Goal: Transaction & Acquisition: Purchase product/service

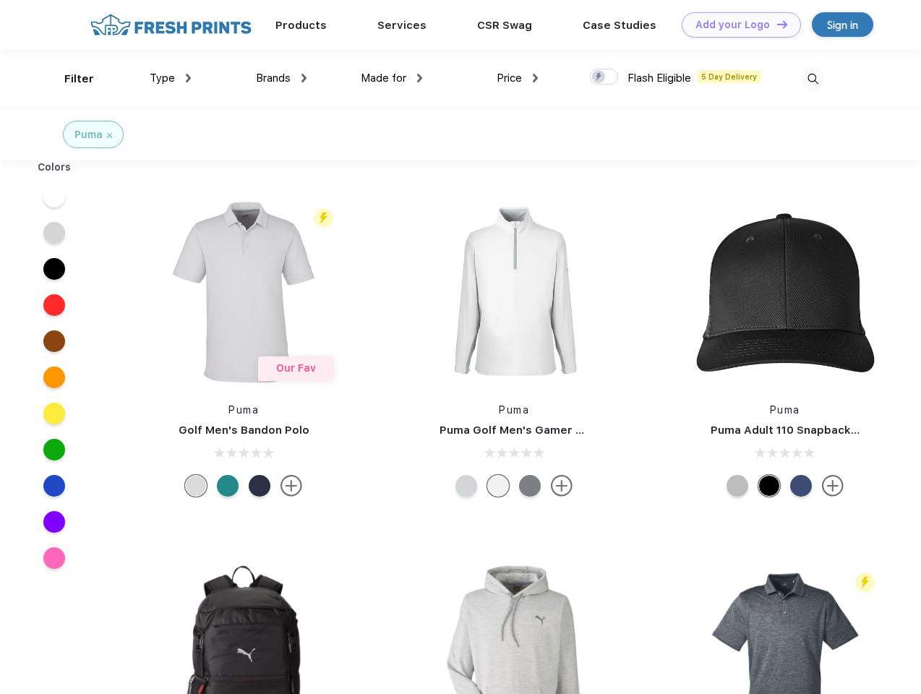
scroll to position [1, 0]
click at [736, 25] on link "Add your Logo Design Tool" at bounding box center [741, 24] width 119 height 25
click at [0, 0] on div "Design Tool" at bounding box center [0, 0] width 0 height 0
click at [776, 24] on link "Add your Logo Design Tool" at bounding box center [741, 24] width 119 height 25
click at [69, 79] on div "Filter" at bounding box center [79, 79] width 30 height 17
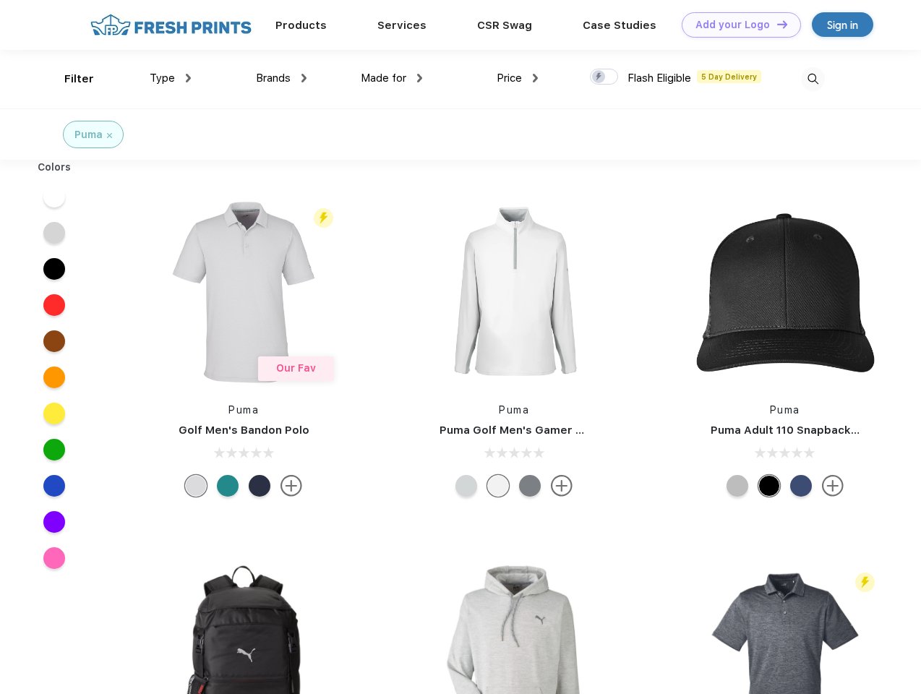
click at [171, 78] on span "Type" at bounding box center [162, 78] width 25 height 13
click at [281, 78] on span "Brands" at bounding box center [273, 78] width 35 height 13
click at [392, 78] on span "Made for" at bounding box center [384, 78] width 46 height 13
click at [518, 78] on span "Price" at bounding box center [509, 78] width 25 height 13
click at [604, 77] on div at bounding box center [604, 77] width 28 height 16
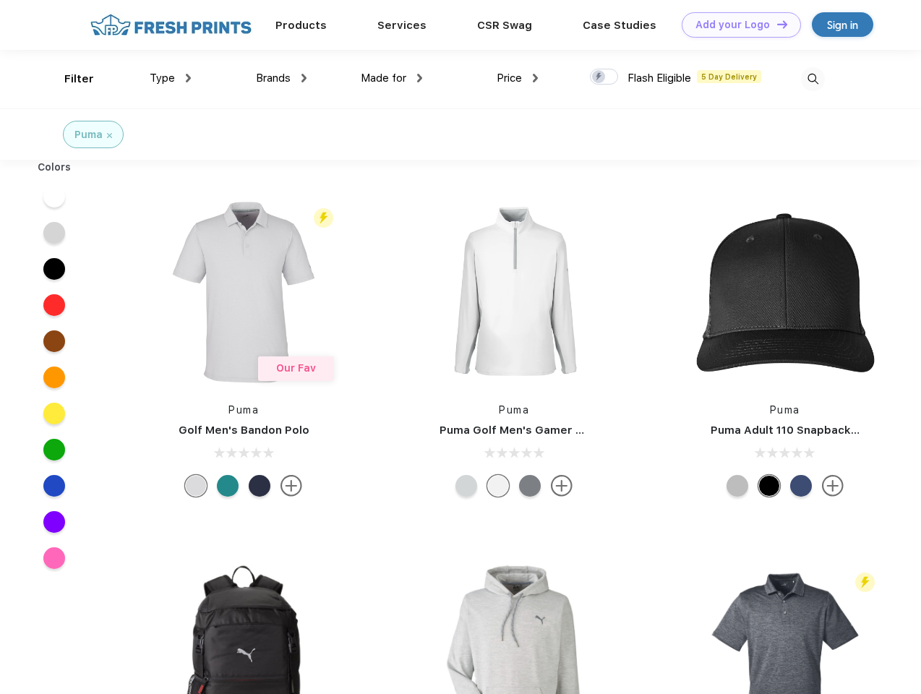
click at [599, 77] on input "checkbox" at bounding box center [594, 72] width 9 height 9
click at [813, 79] on img at bounding box center [813, 79] width 24 height 24
